Goal: Information Seeking & Learning: Learn about a topic

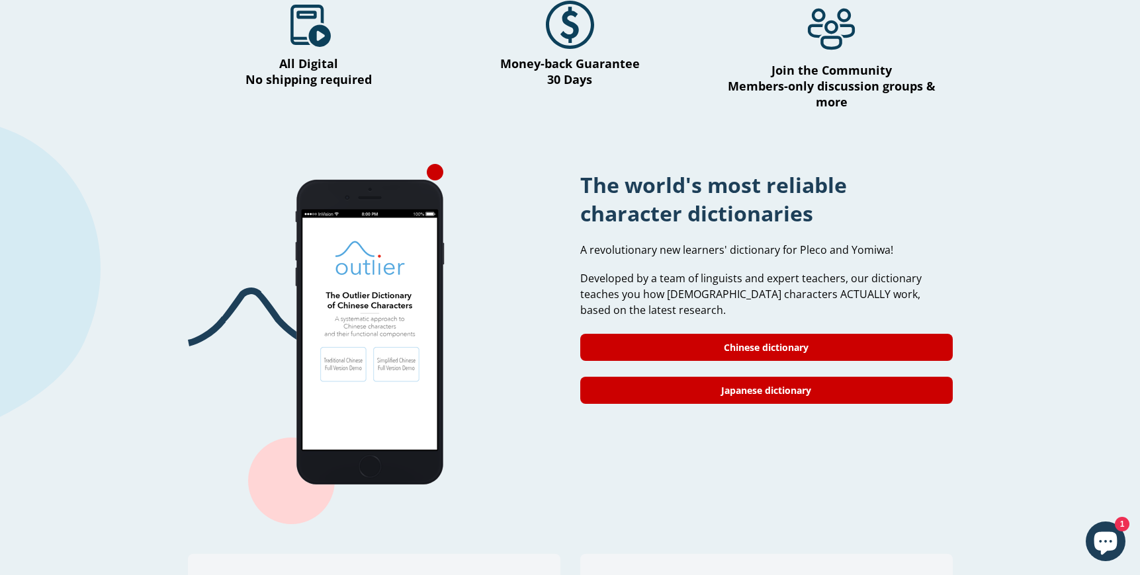
scroll to position [913, 0]
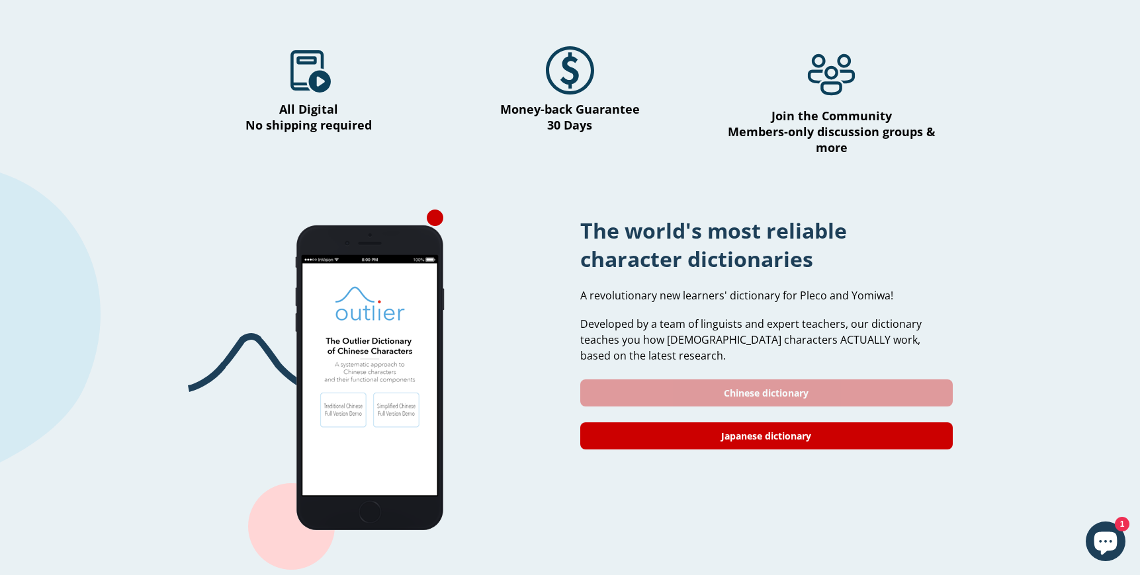
click at [620, 380] on link "Chinese dictionary" at bounding box center [766, 393] width 372 height 27
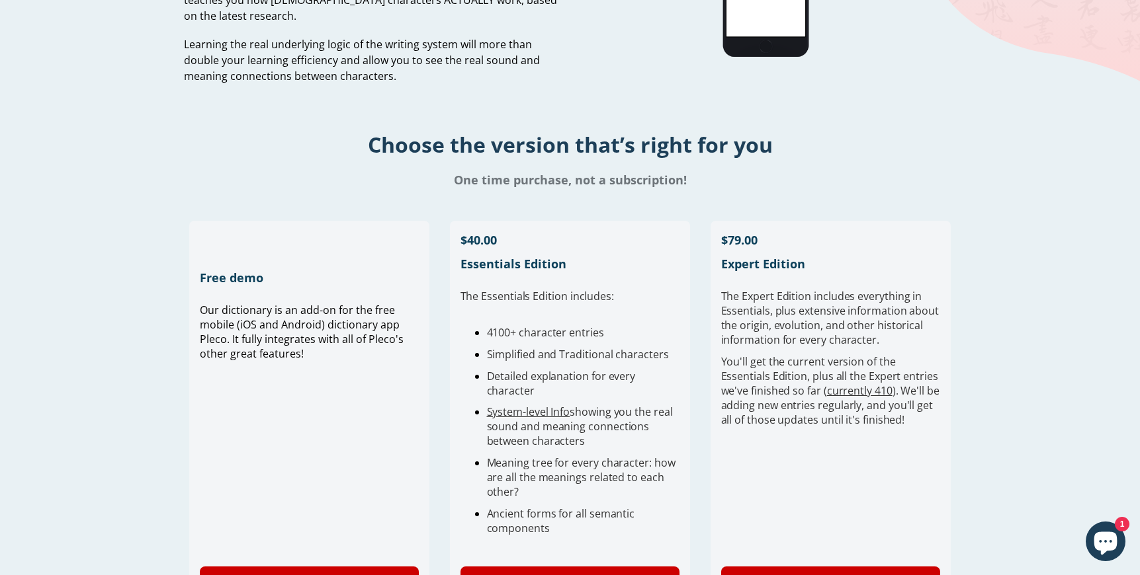
scroll to position [189, 0]
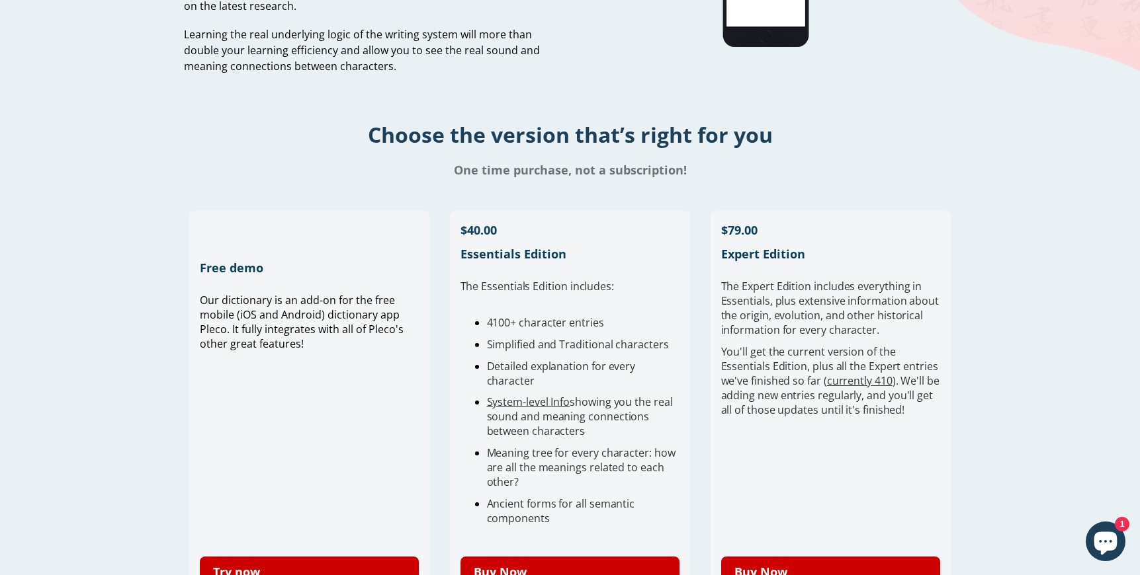
click at [277, 319] on span "Our dictionary is an add-on for the free mobile (iOS and Android) dictionary ap…" at bounding box center [302, 322] width 204 height 58
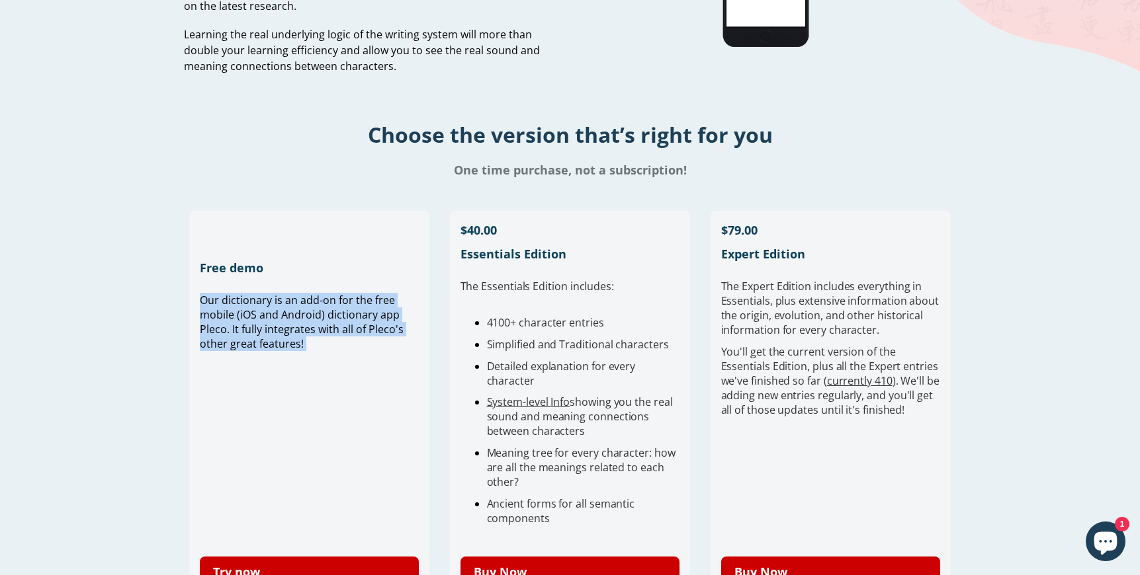
click at [277, 319] on span "Our dictionary is an add-on for the free mobile (iOS and Android) dictionary ap…" at bounding box center [302, 322] width 204 height 58
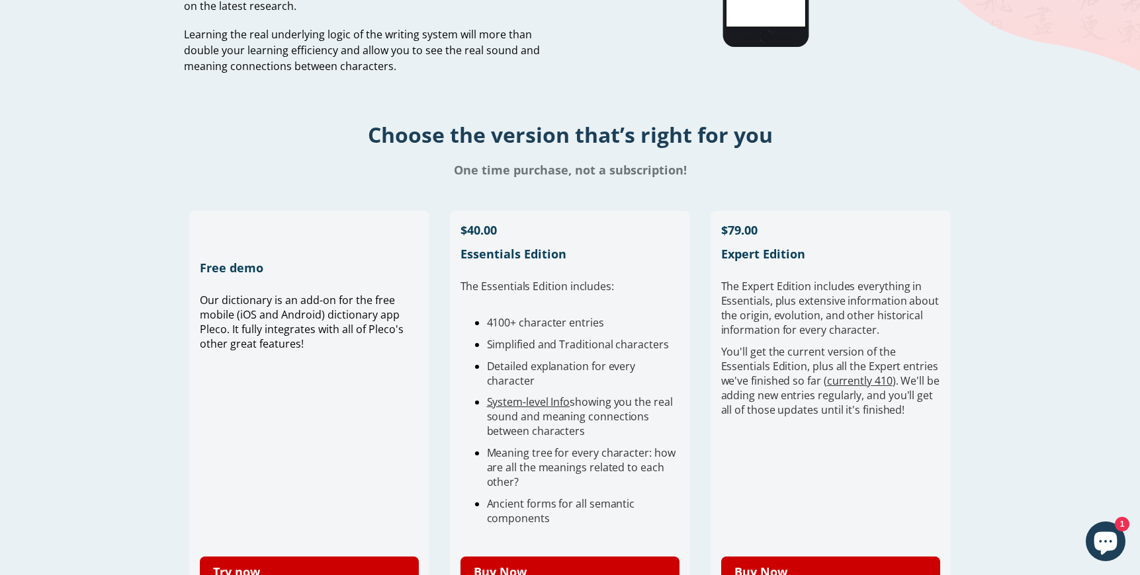
click at [210, 273] on h1 "Free demo" at bounding box center [310, 268] width 220 height 16
click at [221, 324] on span "Our dictionary is an add-on for the free mobile (iOS and Android) dictionary ap…" at bounding box center [302, 322] width 204 height 58
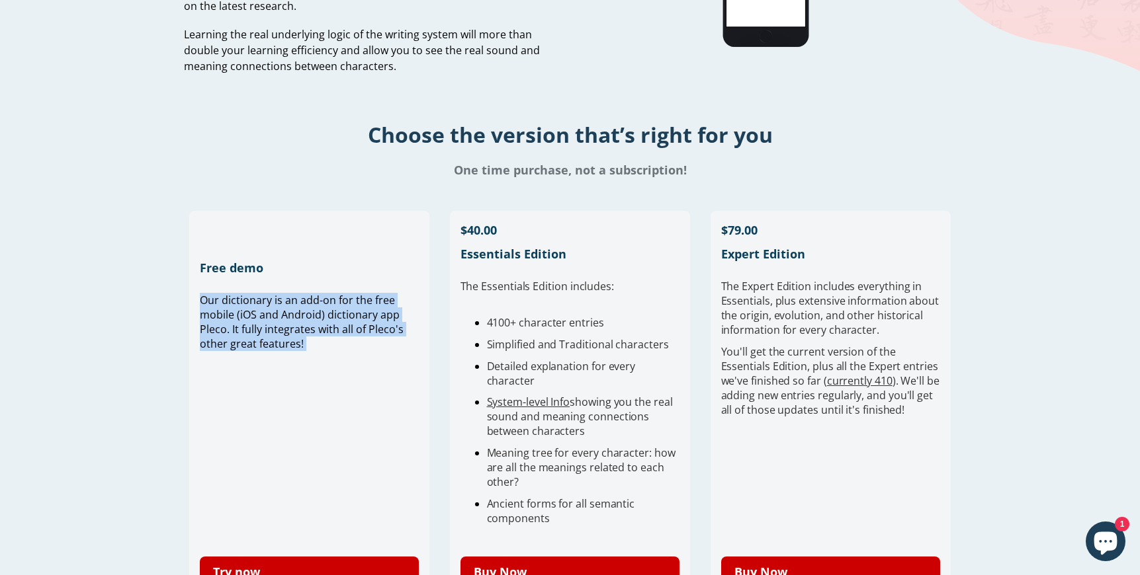
click at [221, 324] on span "Our dictionary is an add-on for the free mobile (iOS and Android) dictionary ap…" at bounding box center [302, 322] width 204 height 58
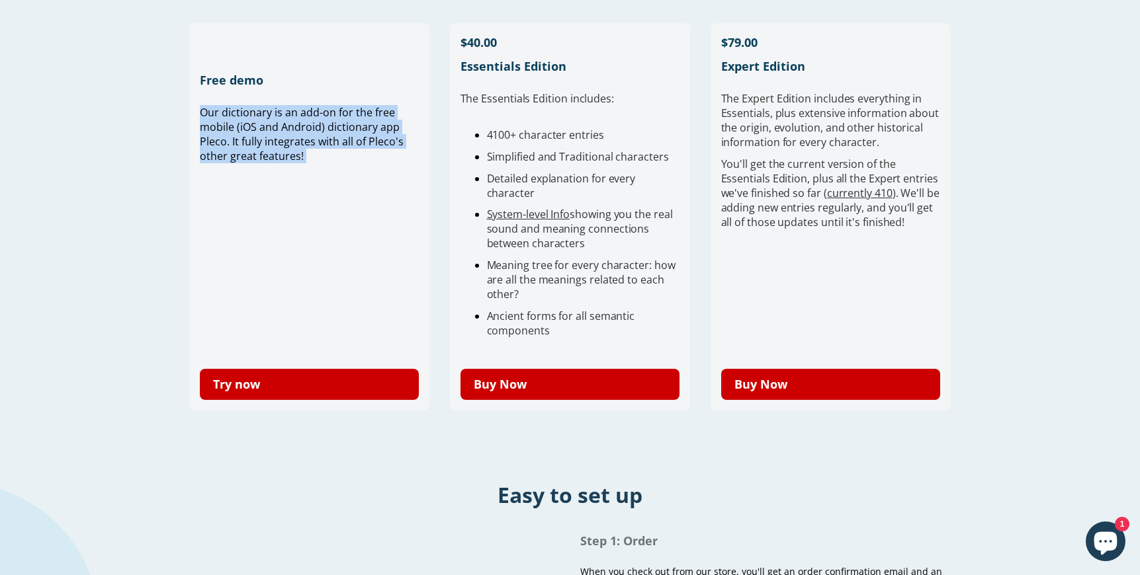
scroll to position [423, 0]
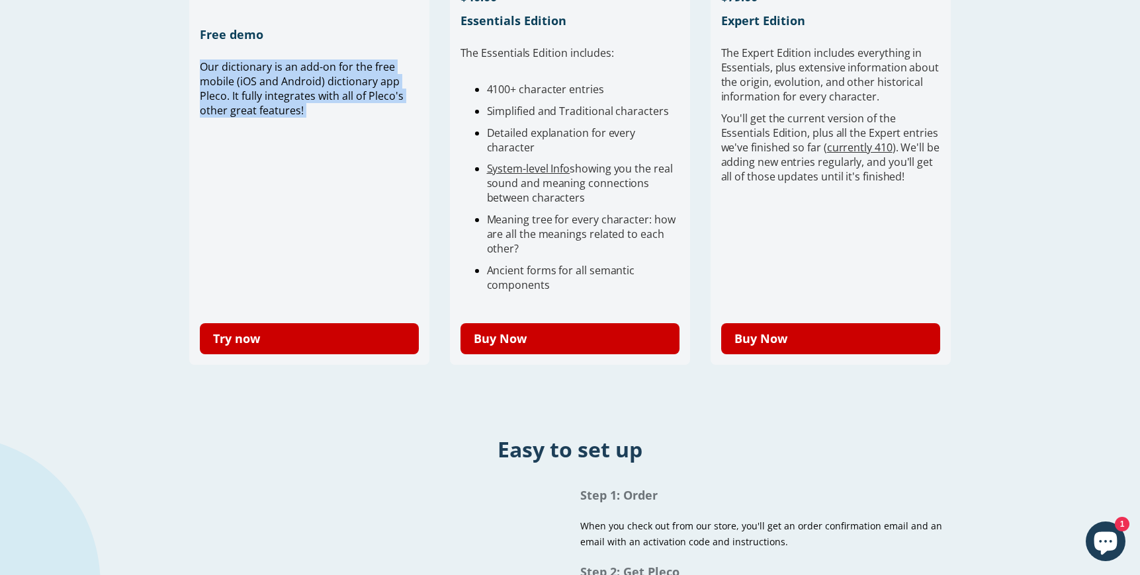
click at [267, 292] on div "Our dictionary is an add-on for the free mobile (iOS and Android) dictionary ap…" at bounding box center [310, 176] width 220 height 233
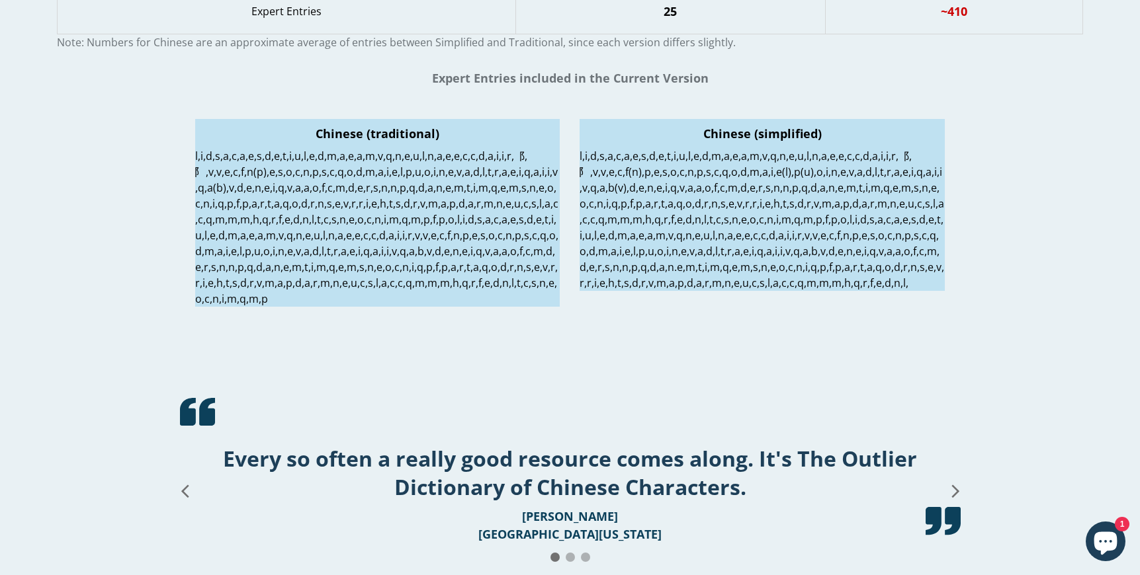
scroll to position [1951, 0]
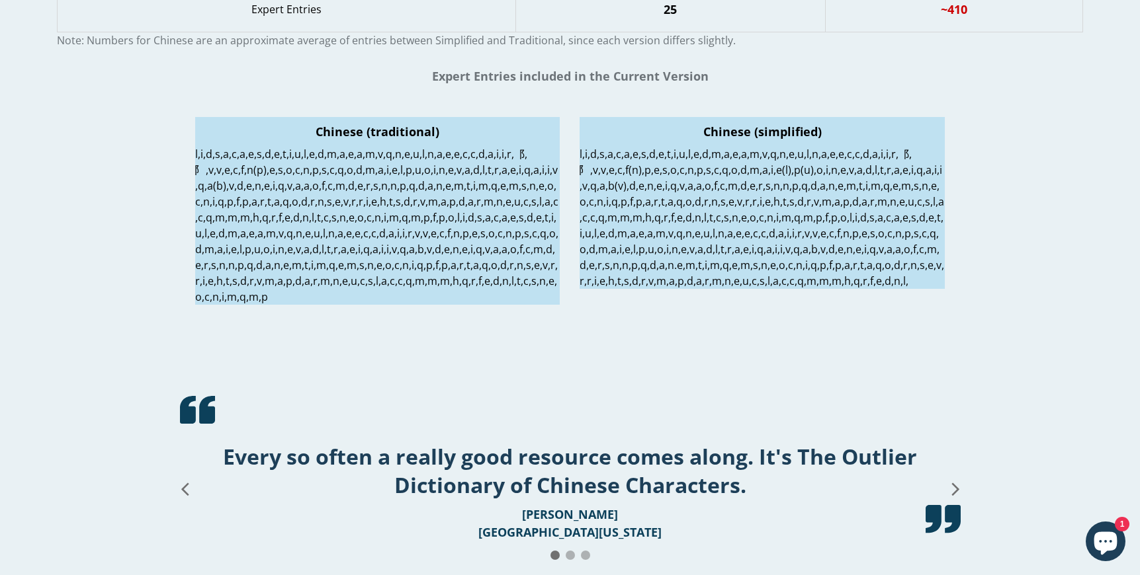
click at [262, 305] on p at bounding box center [377, 225] width 365 height 159
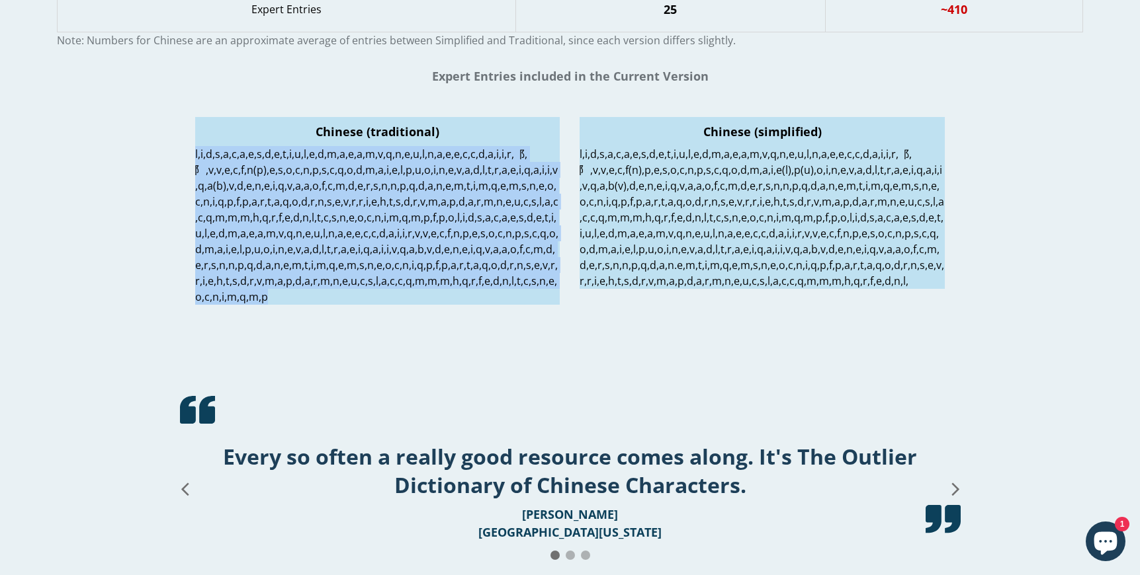
click at [262, 305] on p at bounding box center [377, 225] width 365 height 159
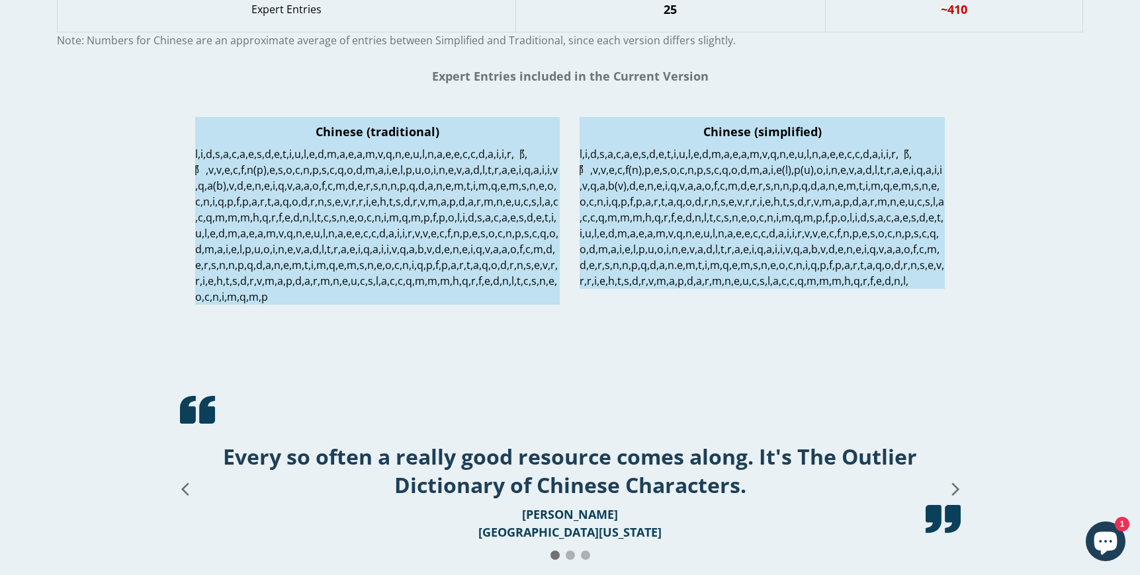
click at [370, 91] on div "Expert Entries included in the Current Version" at bounding box center [570, 76] width 1140 height 29
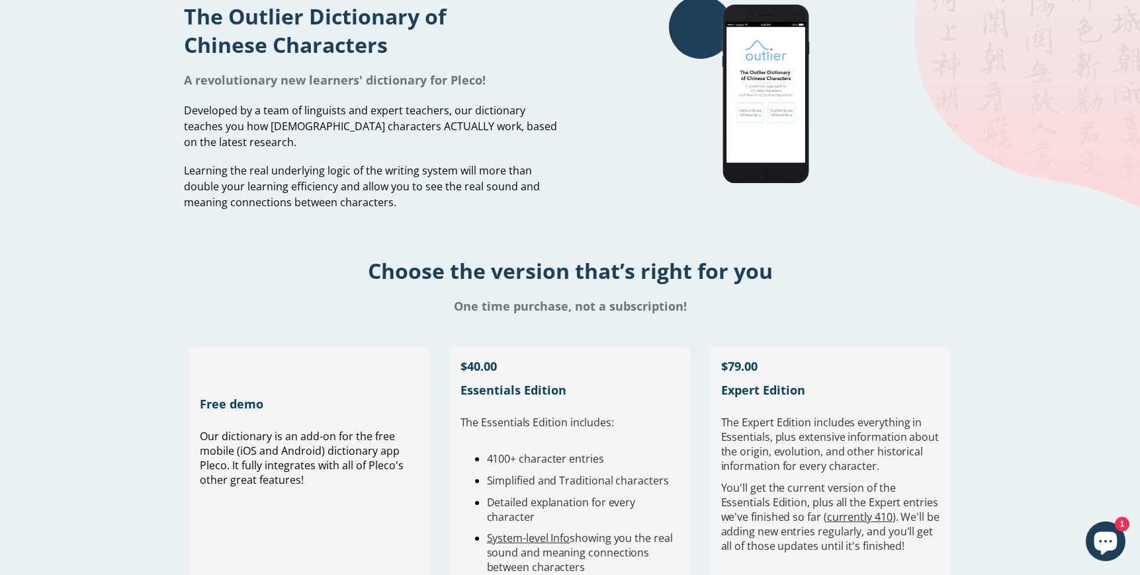
scroll to position [0, 0]
